Goal: Transaction & Acquisition: Book appointment/travel/reservation

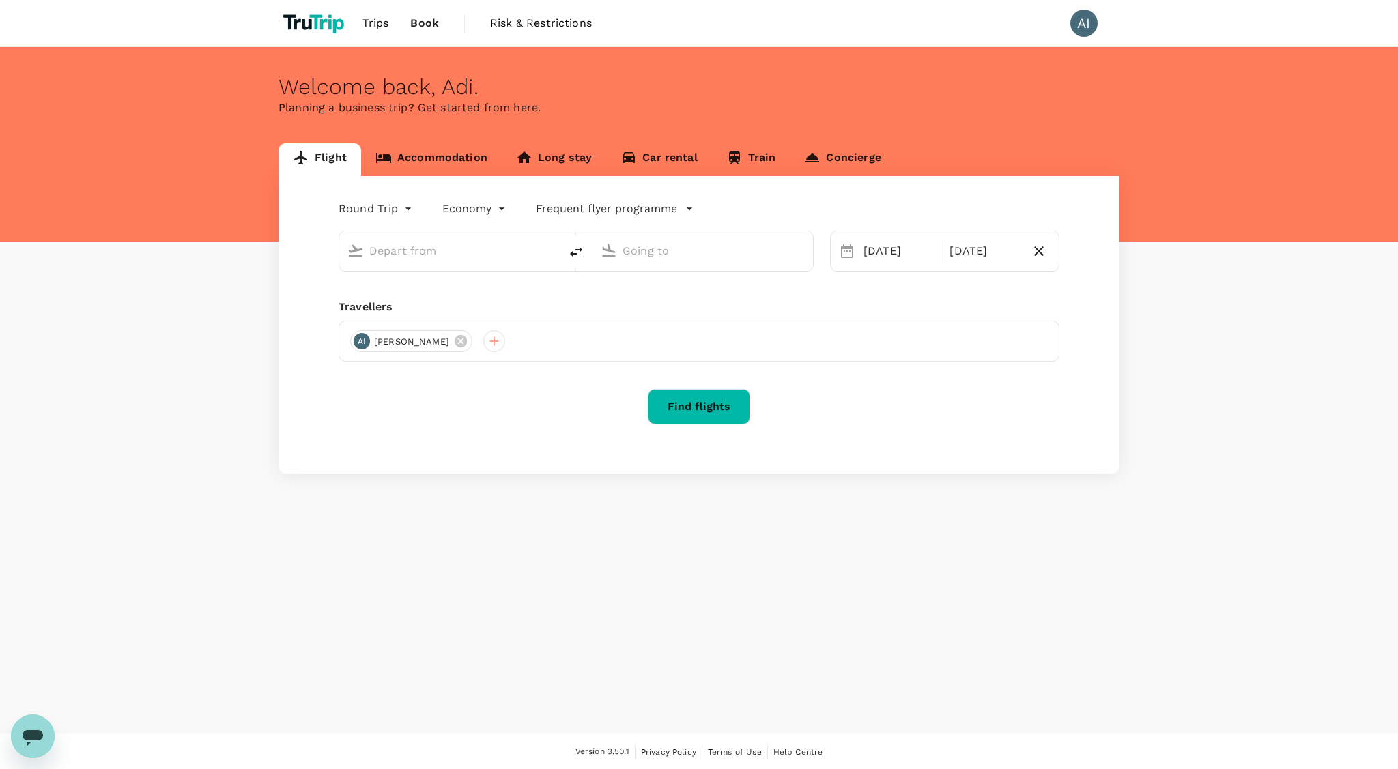
click at [437, 262] on div at bounding box center [446, 248] width 209 height 30
type input "[PERSON_NAME] [PERSON_NAME] (MLG)"
type input "[GEOGRAPHIC_DATA], [GEOGRAPHIC_DATA] (any)"
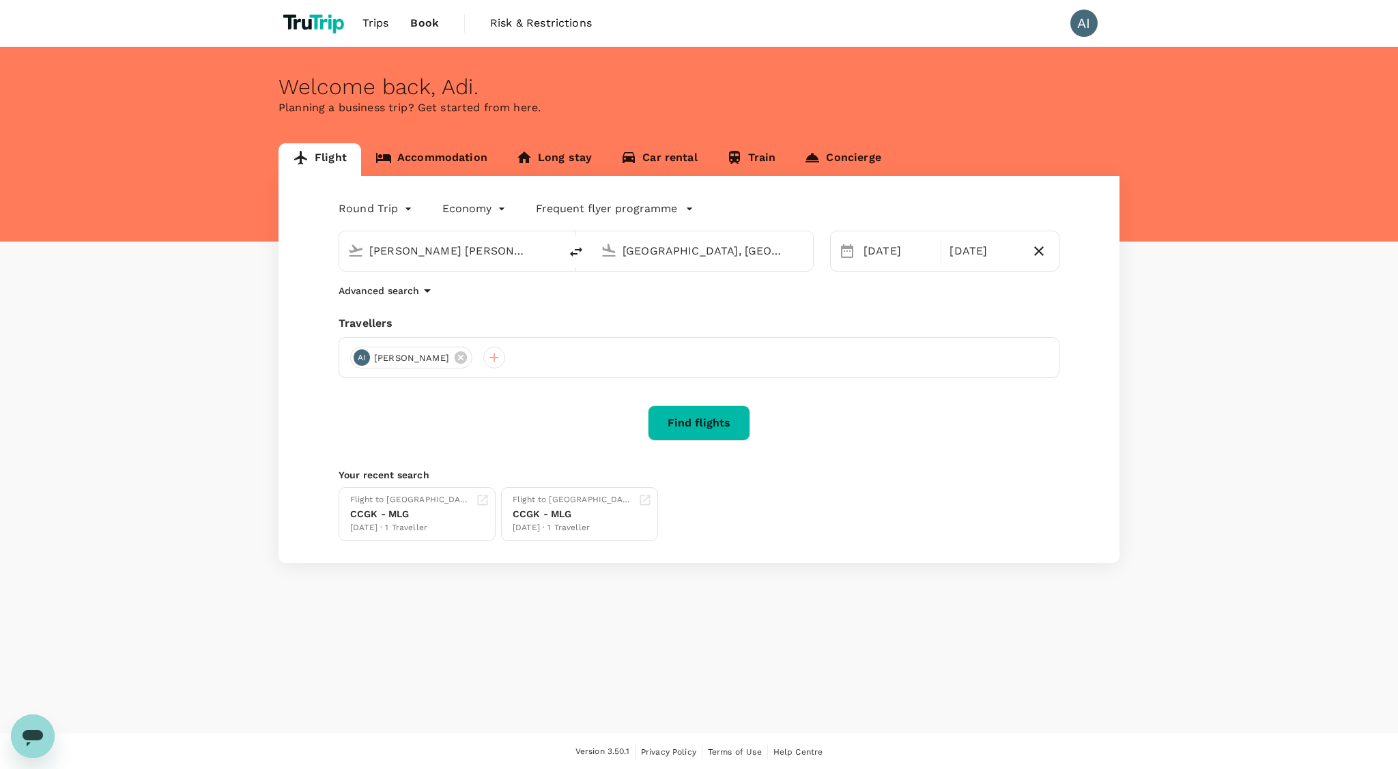
click at [418, 252] on input "[PERSON_NAME] [PERSON_NAME] (MLG)" at bounding box center [450, 250] width 162 height 21
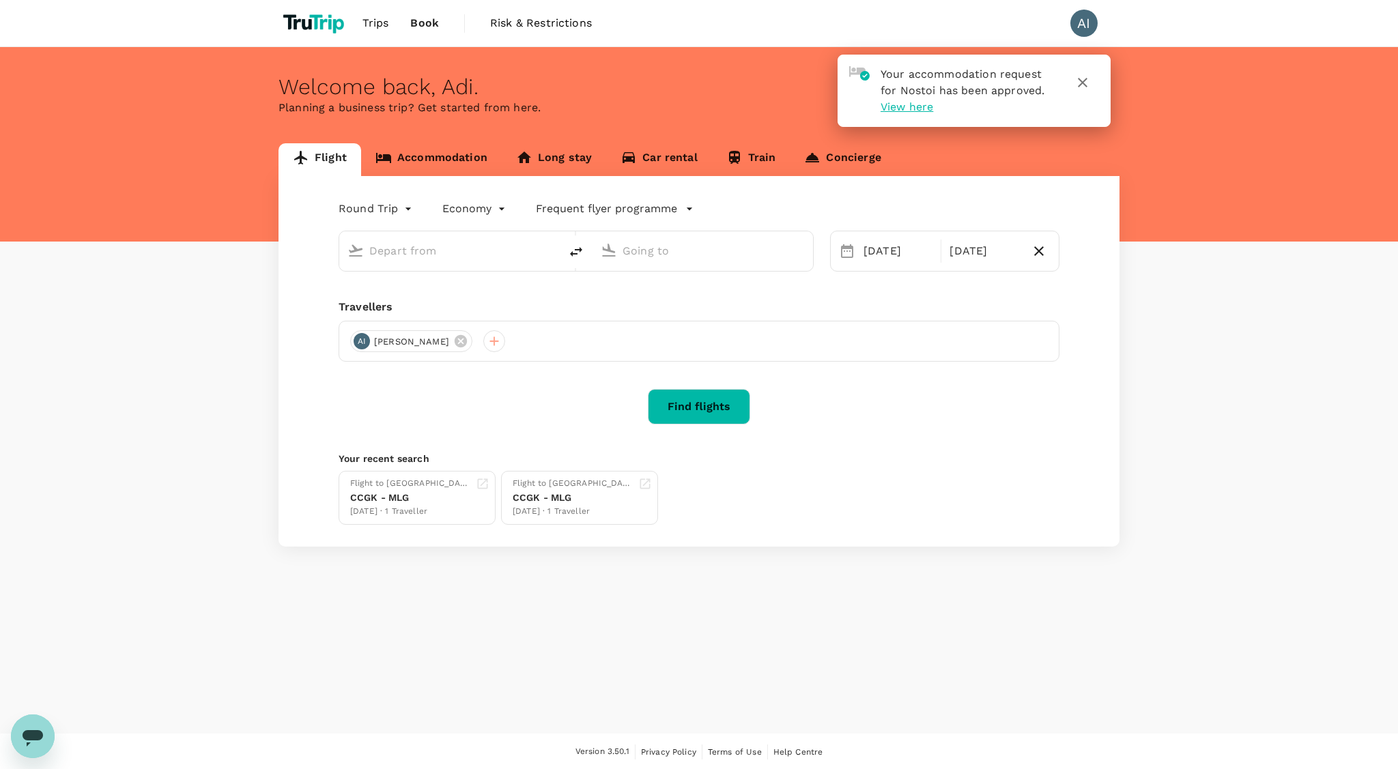
type input "[PERSON_NAME] [PERSON_NAME] (MLG)"
type input "[GEOGRAPHIC_DATA], [GEOGRAPHIC_DATA] (any)"
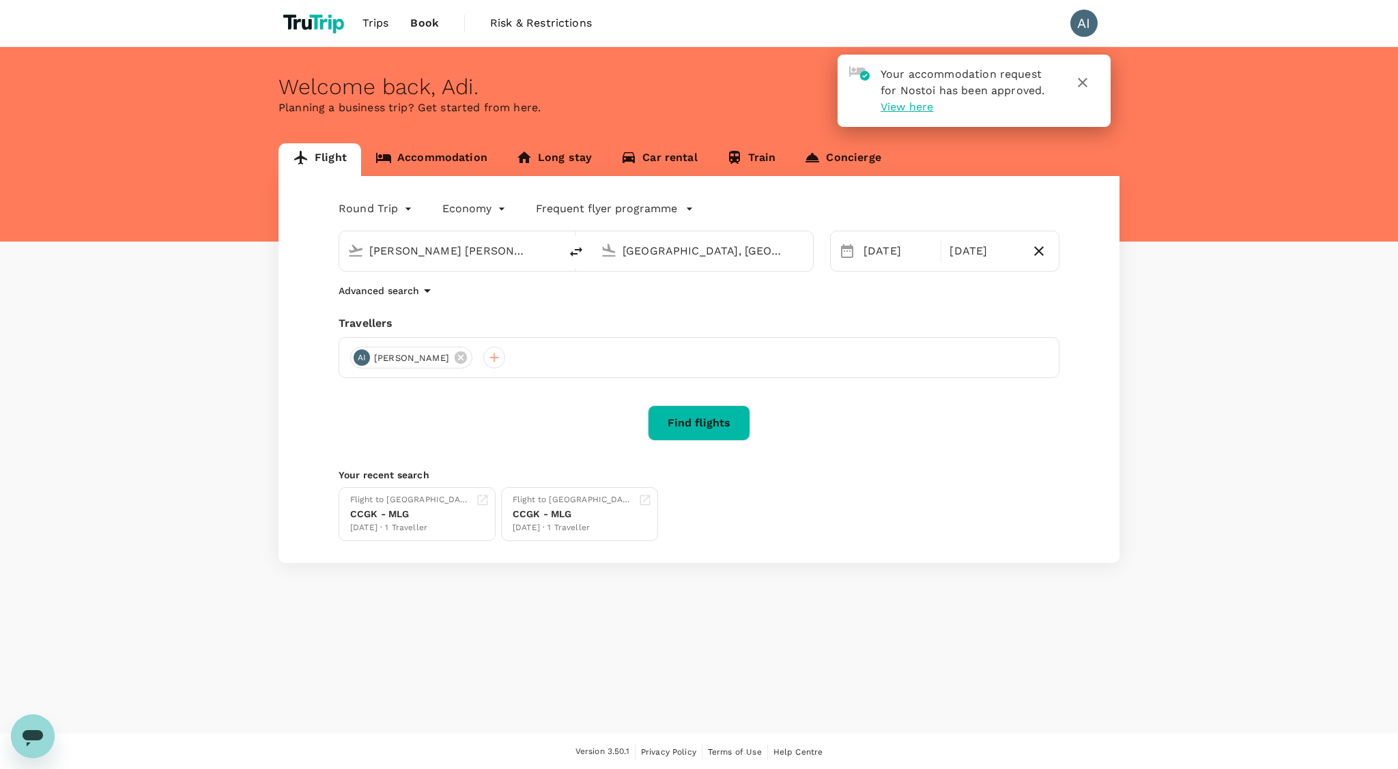
click at [574, 298] on div "Advanced search" at bounding box center [698, 291] width 721 height 16
click at [469, 250] on input "[PERSON_NAME] [PERSON_NAME] (MLG)" at bounding box center [450, 250] width 162 height 21
click at [472, 293] on div "Soekarno-Hatta Intl CGK" at bounding box center [460, 303] width 292 height 21
type input "Soekarno-Hatta Intl (CGK)"
click at [674, 254] on input "[GEOGRAPHIC_DATA], [GEOGRAPHIC_DATA] (any)" at bounding box center [703, 250] width 162 height 21
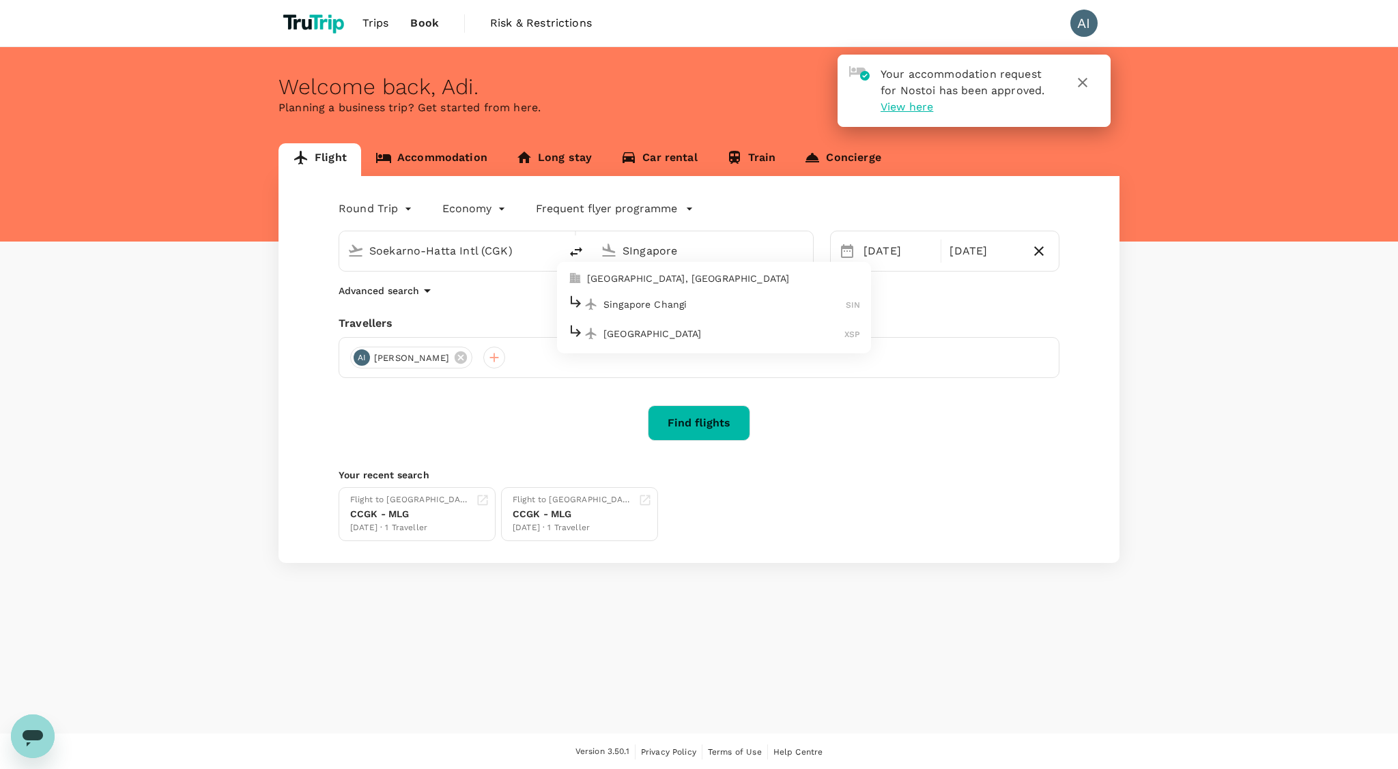
click at [674, 282] on p "[GEOGRAPHIC_DATA], [GEOGRAPHIC_DATA]" at bounding box center [723, 279] width 273 height 14
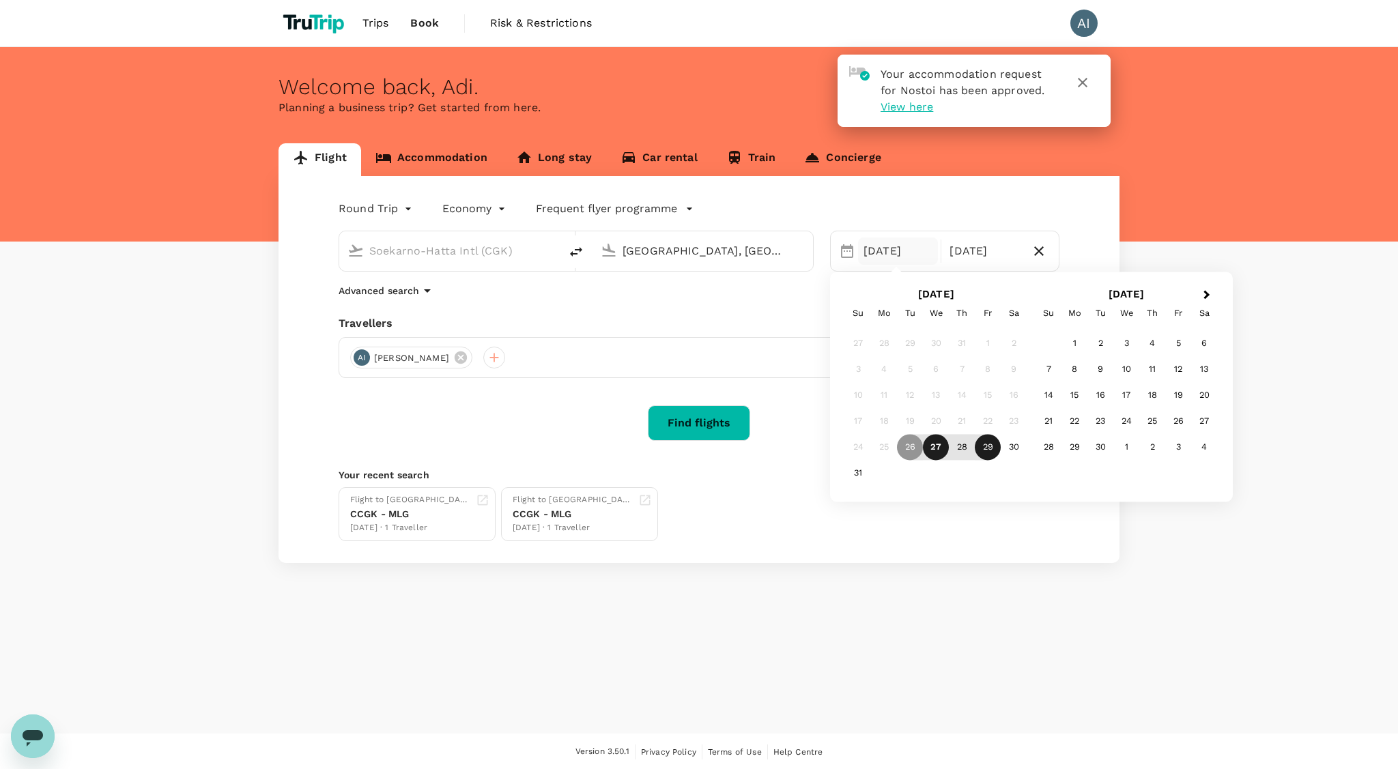
type input "[GEOGRAPHIC_DATA], [GEOGRAPHIC_DATA] (any)"
click at [809, 525] on div "Flight to Malang CCGK - MLG [DATE] · 1 Traveller Flight to [GEOGRAPHIC_DATA] CC…" at bounding box center [696, 511] width 726 height 59
click at [882, 249] on div "[DATE]" at bounding box center [898, 250] width 80 height 27
click at [1110, 374] on div "9" at bounding box center [1100, 370] width 26 height 26
click at [955, 370] on div "11" at bounding box center [962, 370] width 26 height 26
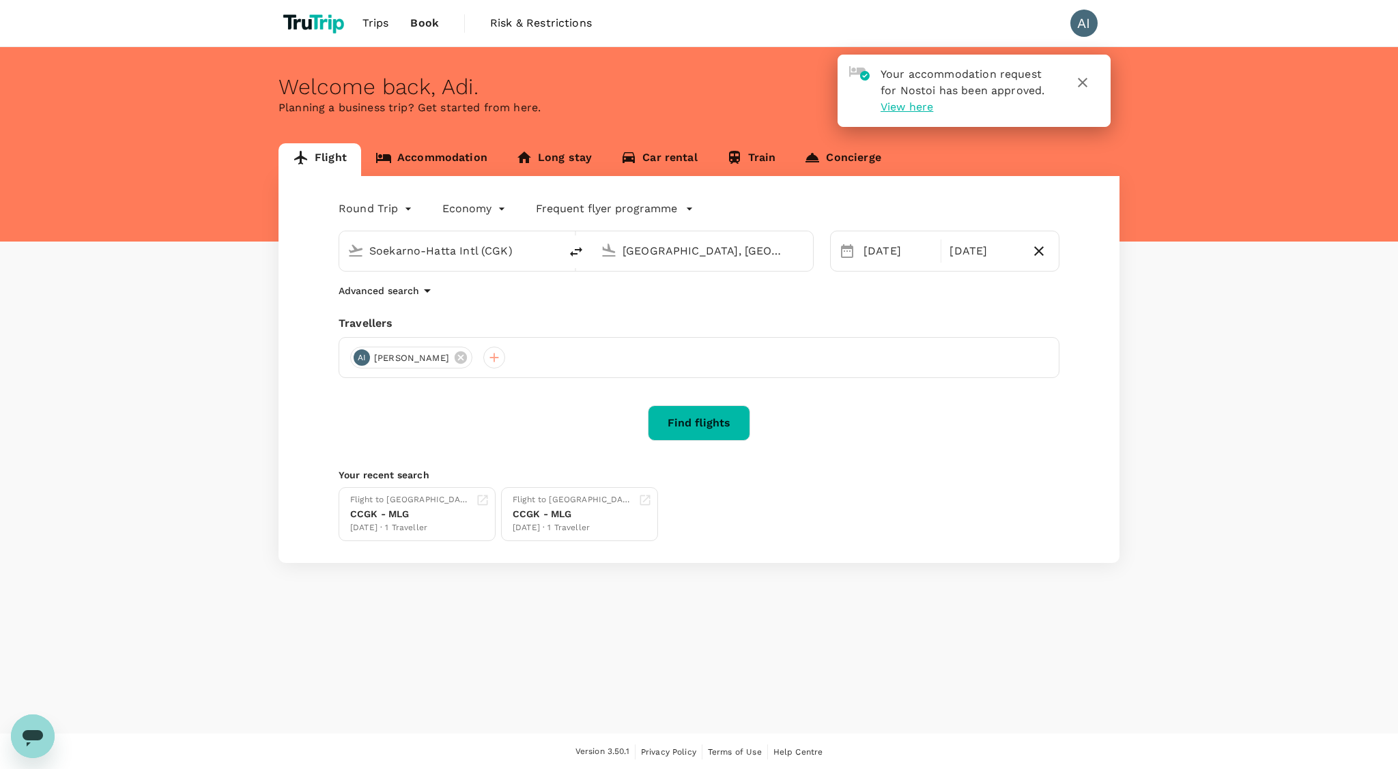
click at [682, 440] on button "Find flights" at bounding box center [699, 422] width 102 height 35
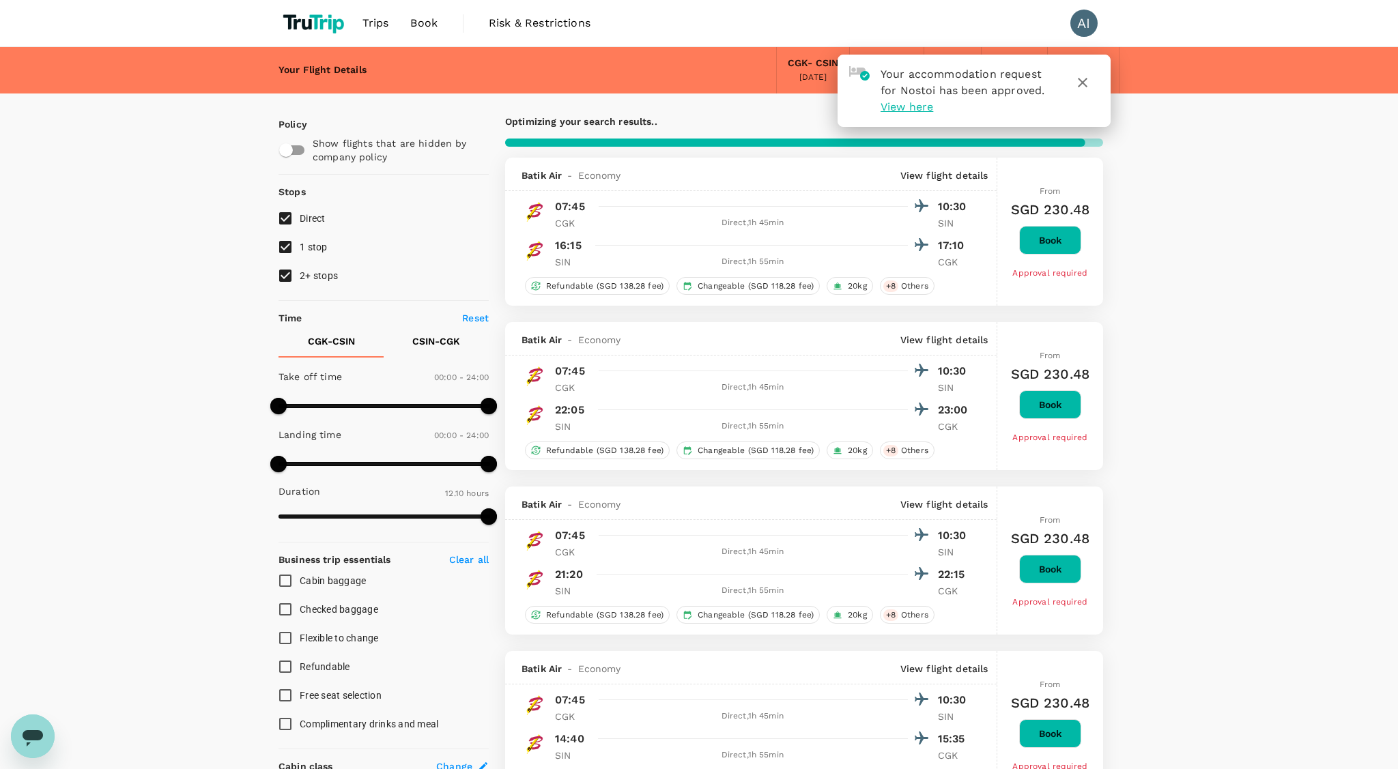
type input "1170"
